Goal: Task Accomplishment & Management: Complete application form

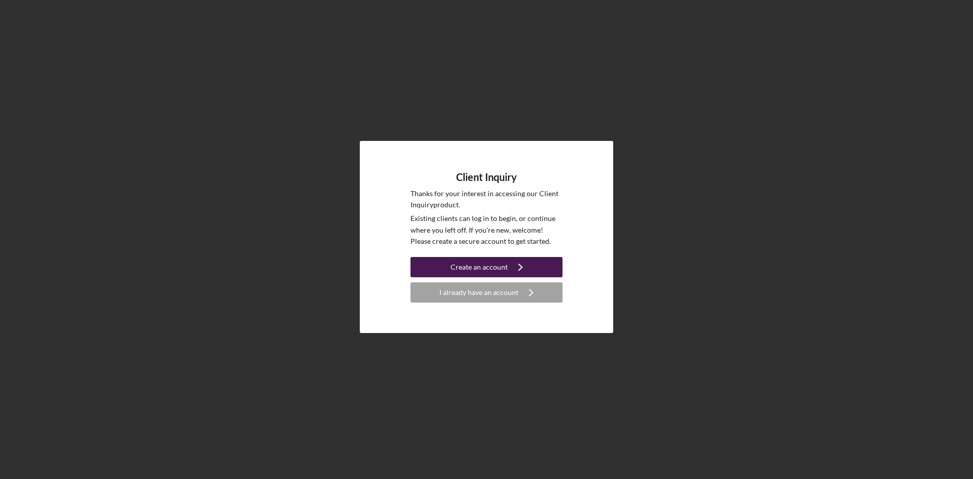
click at [470, 269] on div "Create an account" at bounding box center [479, 267] width 57 height 20
click at [462, 264] on div "Create an account" at bounding box center [479, 267] width 57 height 20
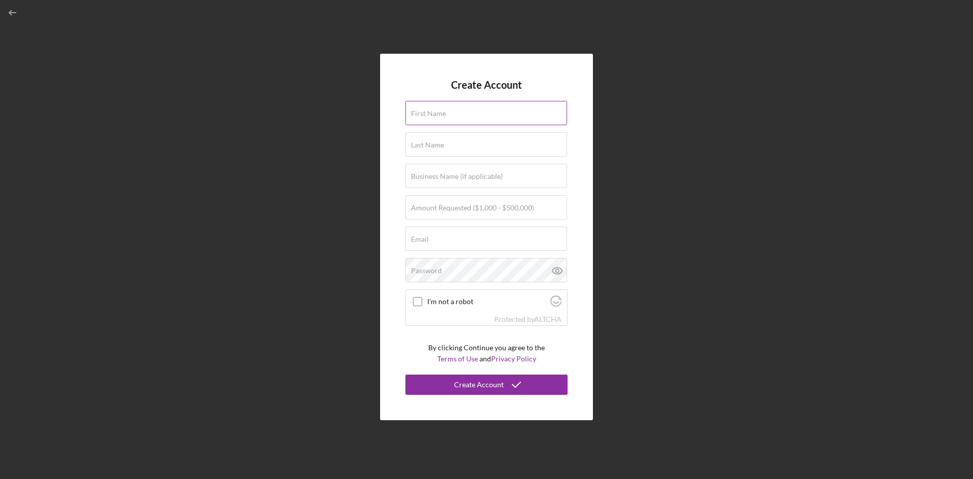
click at [413, 109] on label "First Name" at bounding box center [428, 113] width 35 height 8
click at [413, 109] on input "First Name" at bounding box center [486, 113] width 162 height 24
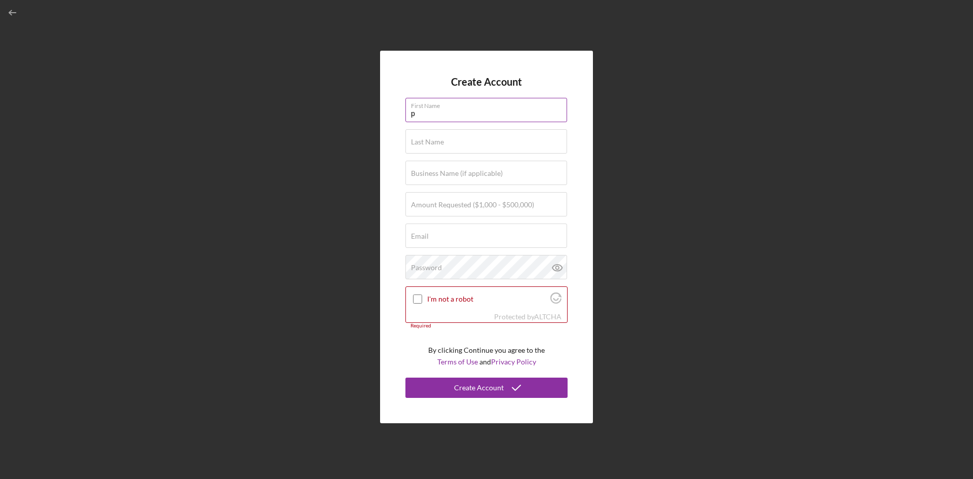
type input "[PERSON_NAME]"
type input "[EMAIL_ADDRESS][DOMAIN_NAME]"
click at [418, 201] on label "Amount Requested ($1,000 - $500,000)" at bounding box center [472, 205] width 123 height 8
click at [418, 201] on input "Amount Requested ($1,000 - $500,000)" at bounding box center [486, 204] width 162 height 24
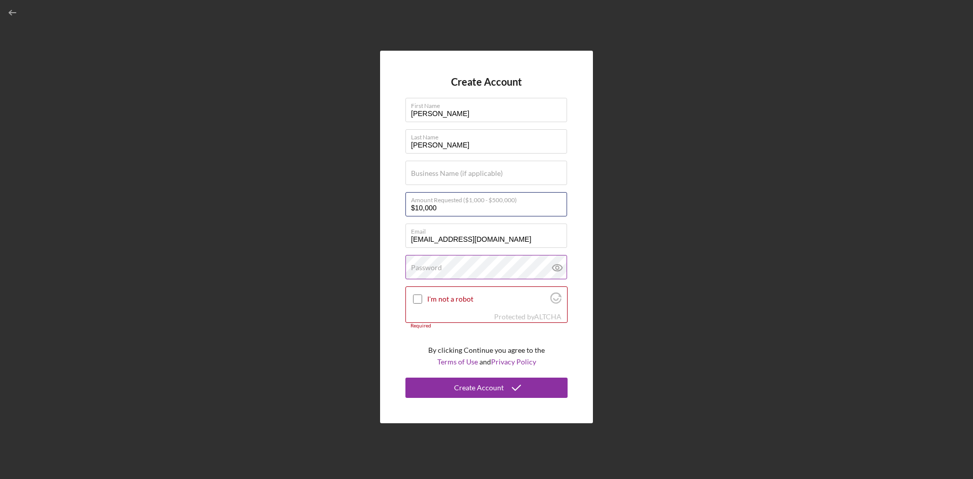
type input "$10,000"
click at [419, 268] on label "Password" at bounding box center [426, 268] width 31 height 8
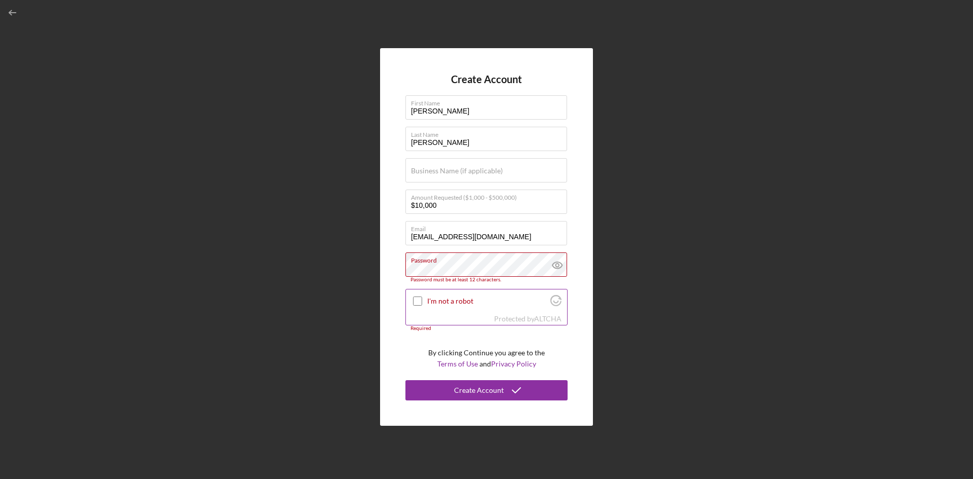
click at [420, 301] on input "I'm not a robot" at bounding box center [417, 300] width 9 height 9
checkbox input "true"
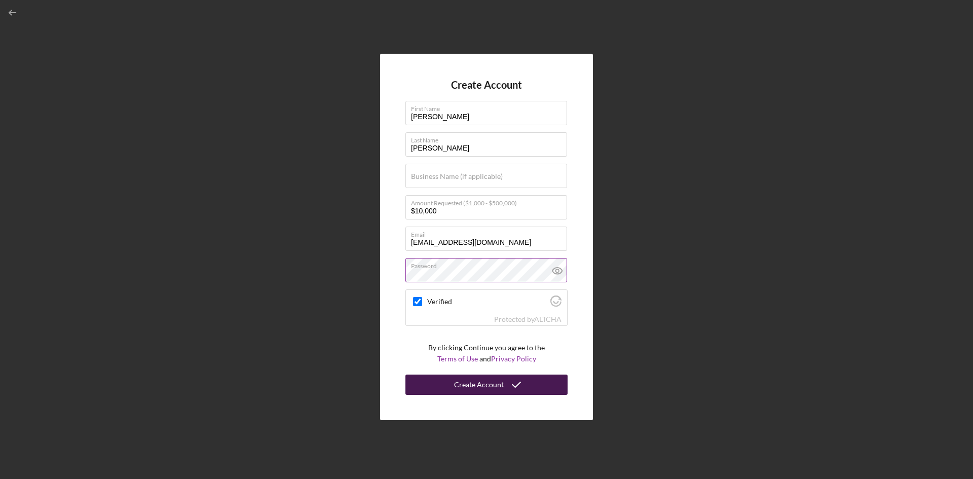
click at [461, 384] on div "Create Account" at bounding box center [479, 384] width 50 height 20
